Goal: Information Seeking & Learning: Learn about a topic

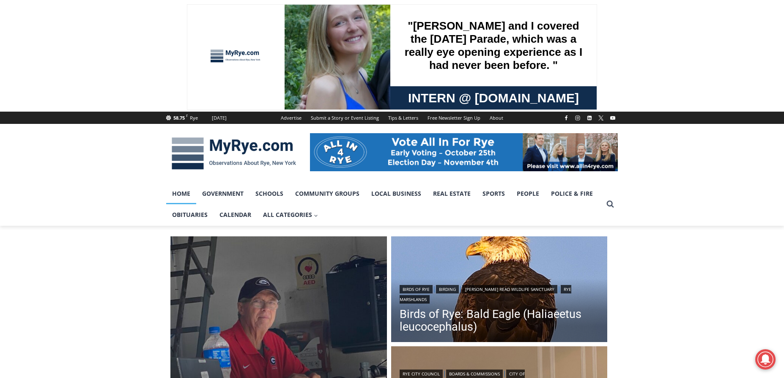
scroll to position [85, 0]
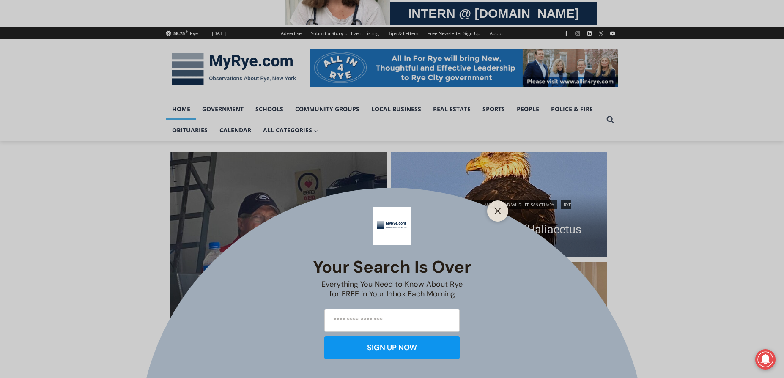
click at [491, 210] on div at bounding box center [497, 210] width 21 height 21
click at [499, 211] on icon "Close" at bounding box center [498, 211] width 8 height 8
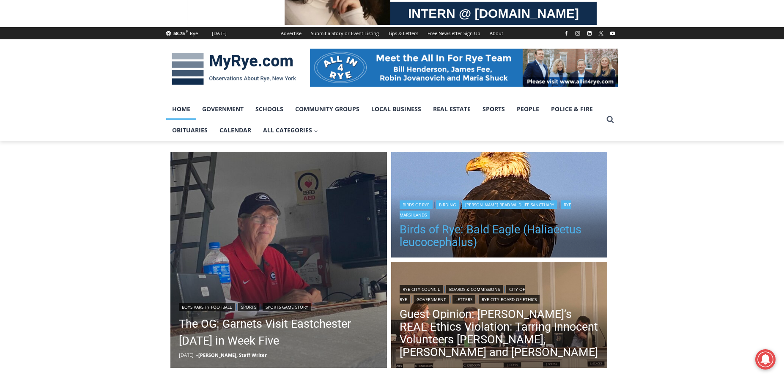
click at [485, 231] on link "Birds of Rye: Bald Eagle (Haliaeetus leucocephalus)" at bounding box center [500, 235] width 200 height 25
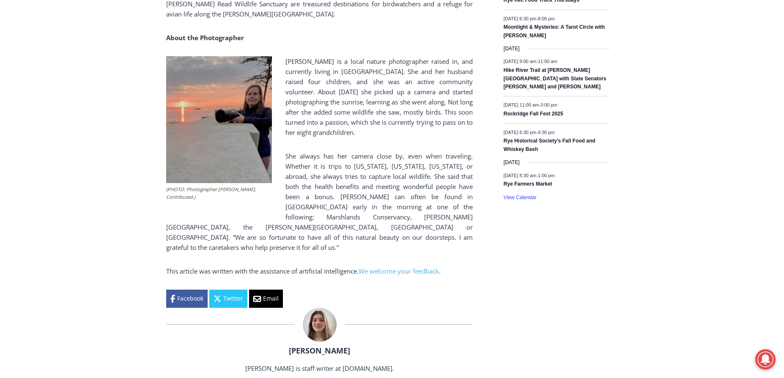
scroll to position [1522, 0]
